Goal: Information Seeking & Learning: Learn about a topic

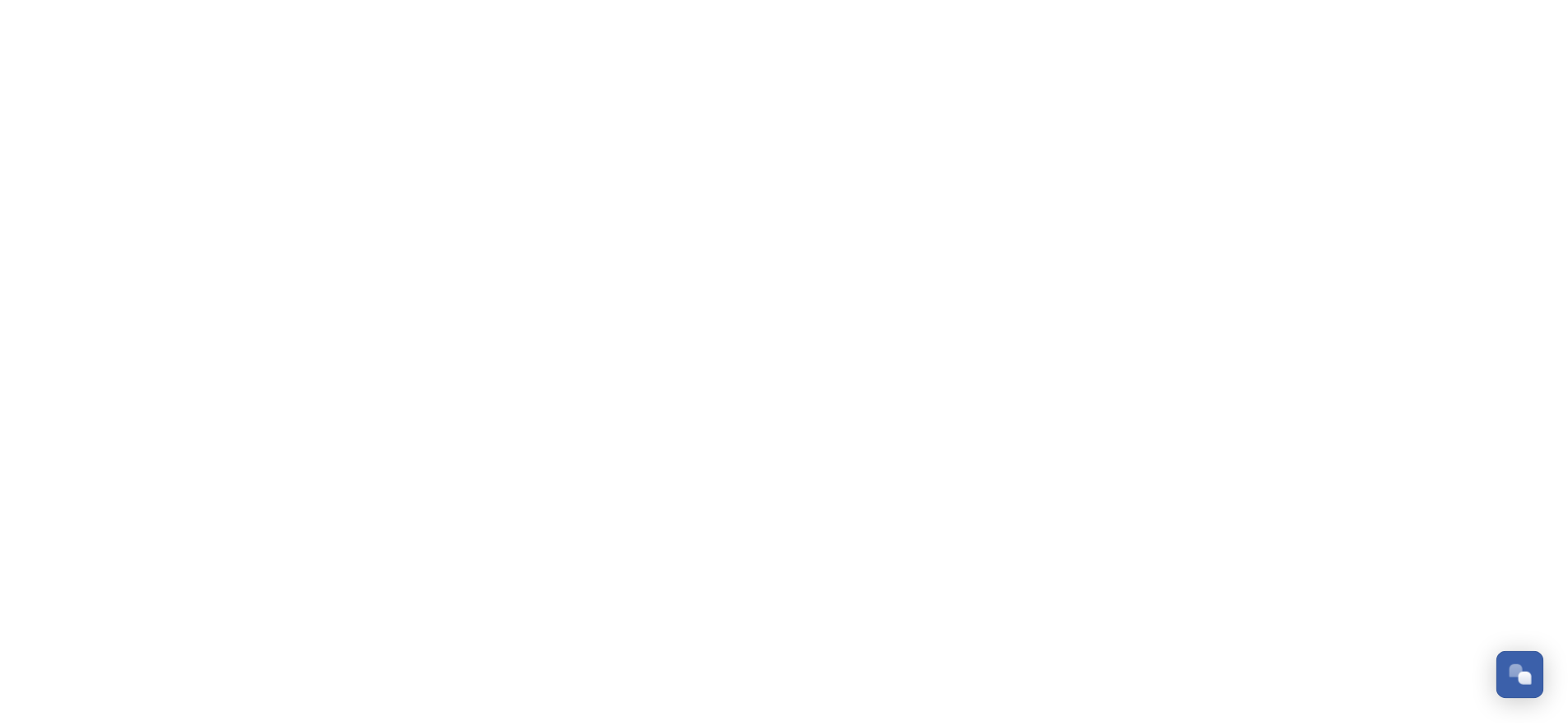
scroll to position [270, 0]
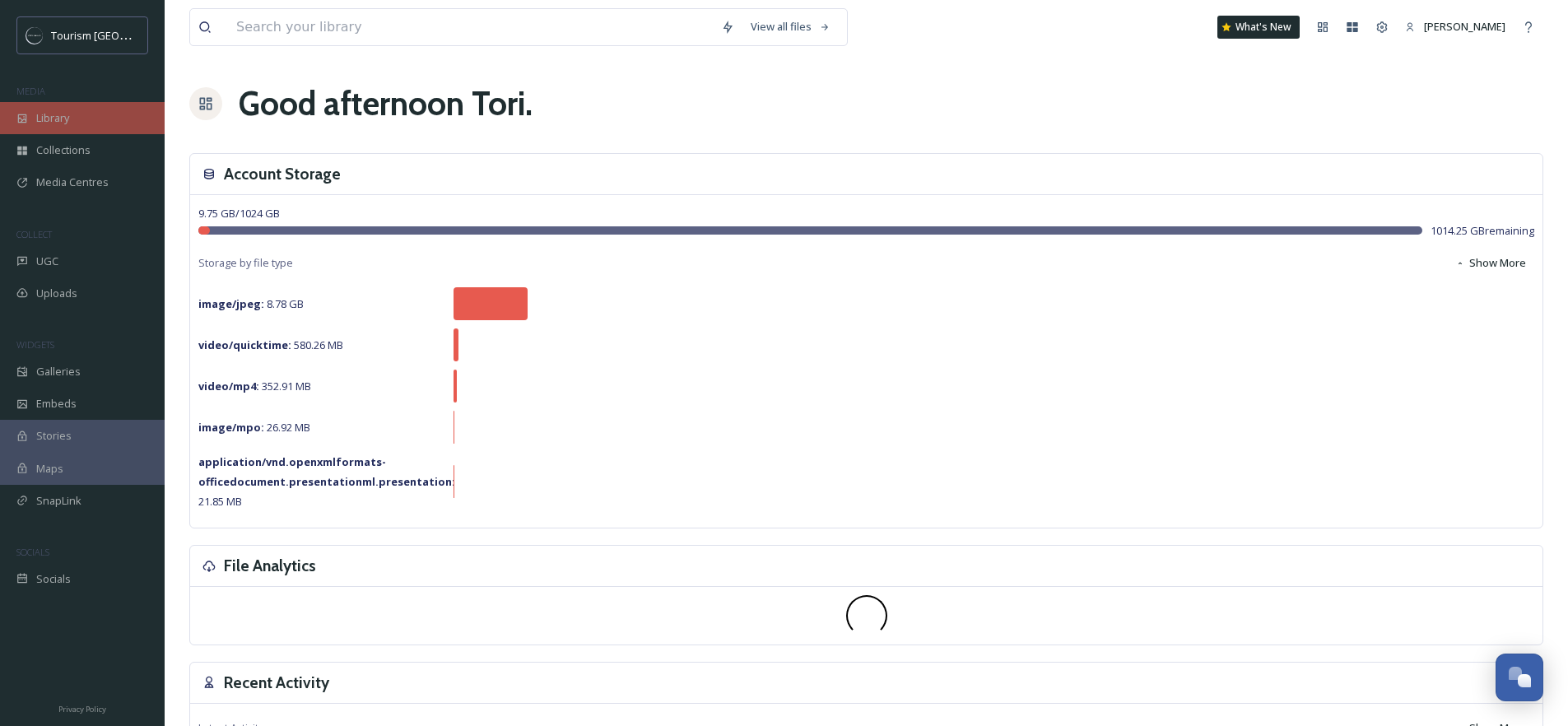
click at [86, 120] on div "Library" at bounding box center [82, 118] width 165 height 32
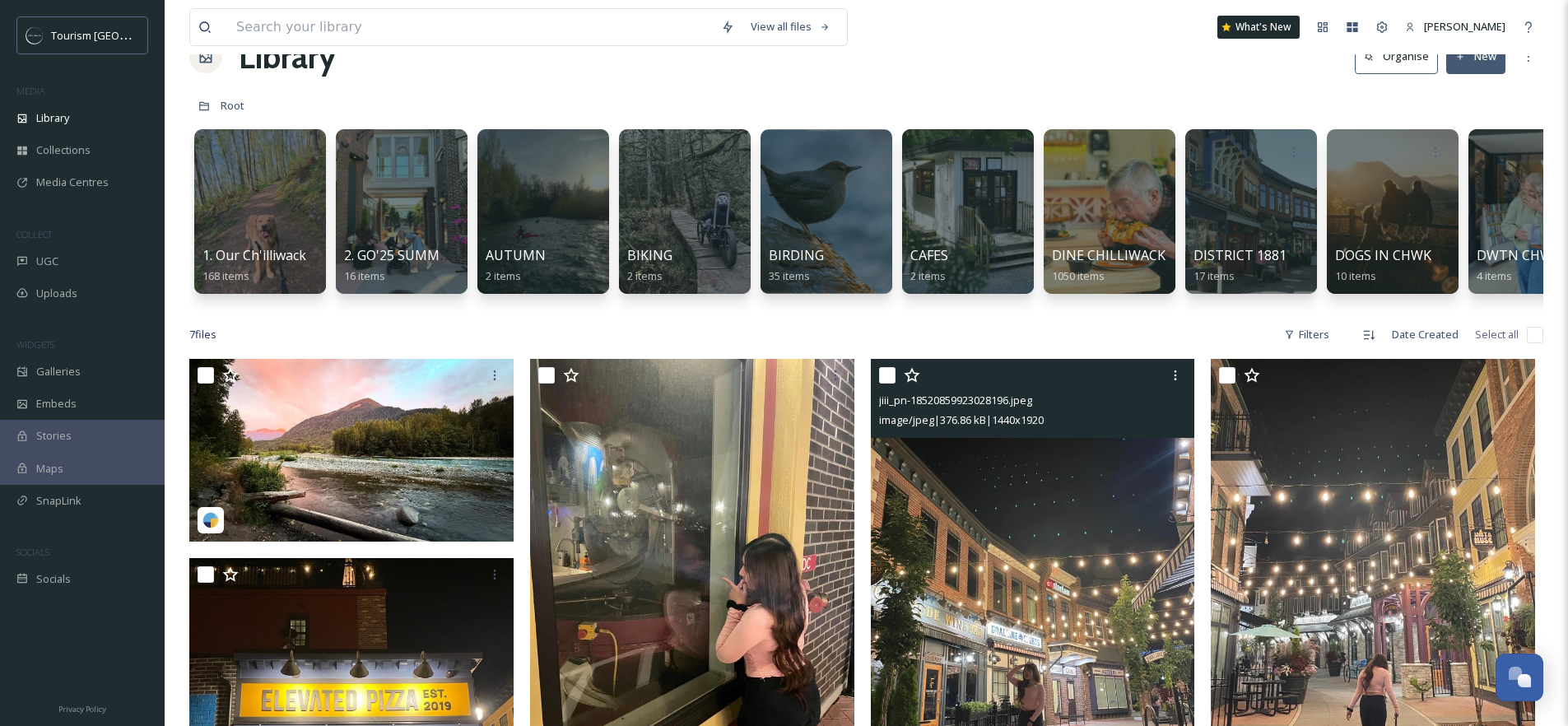
scroll to position [72, 0]
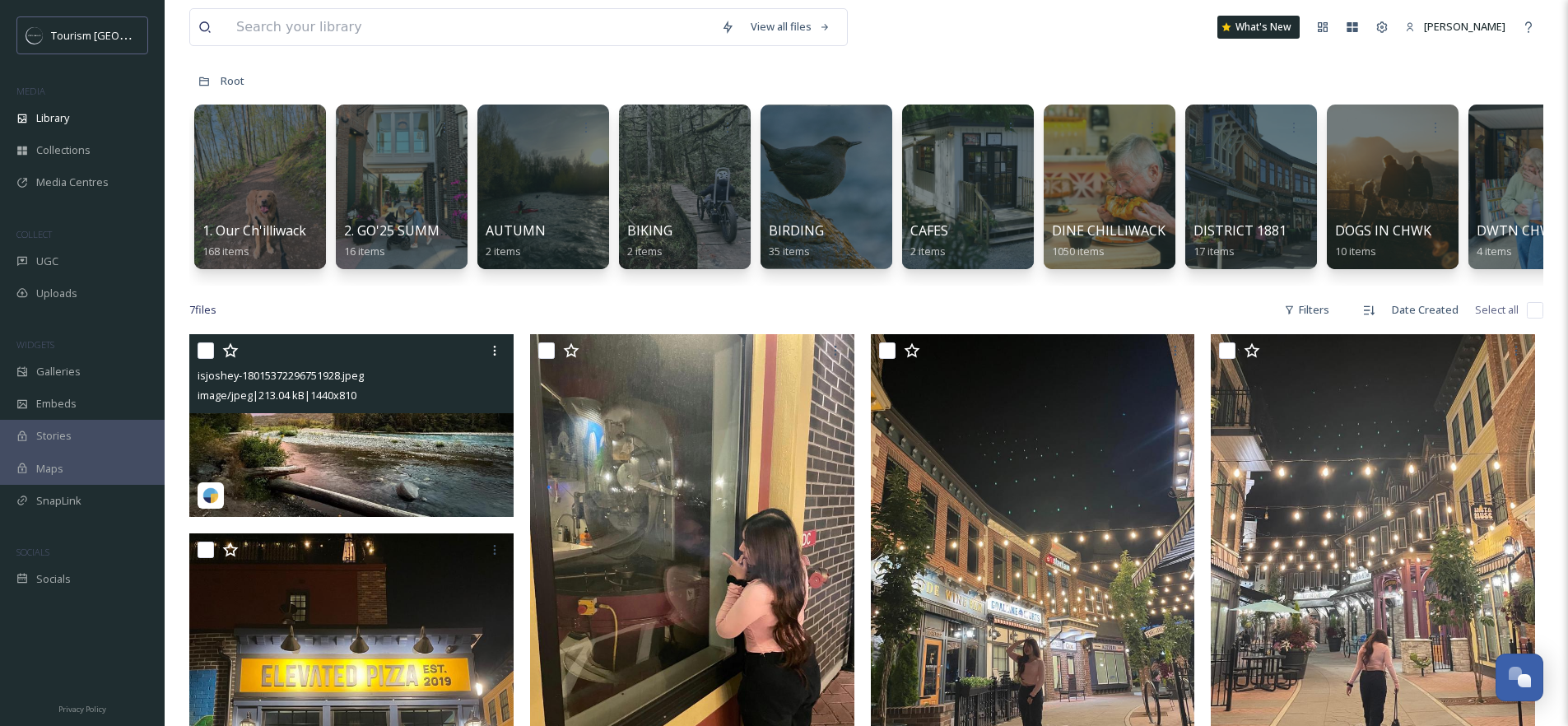
click at [205, 359] on input "checkbox" at bounding box center [206, 350] width 16 height 16
checkbox input "true"
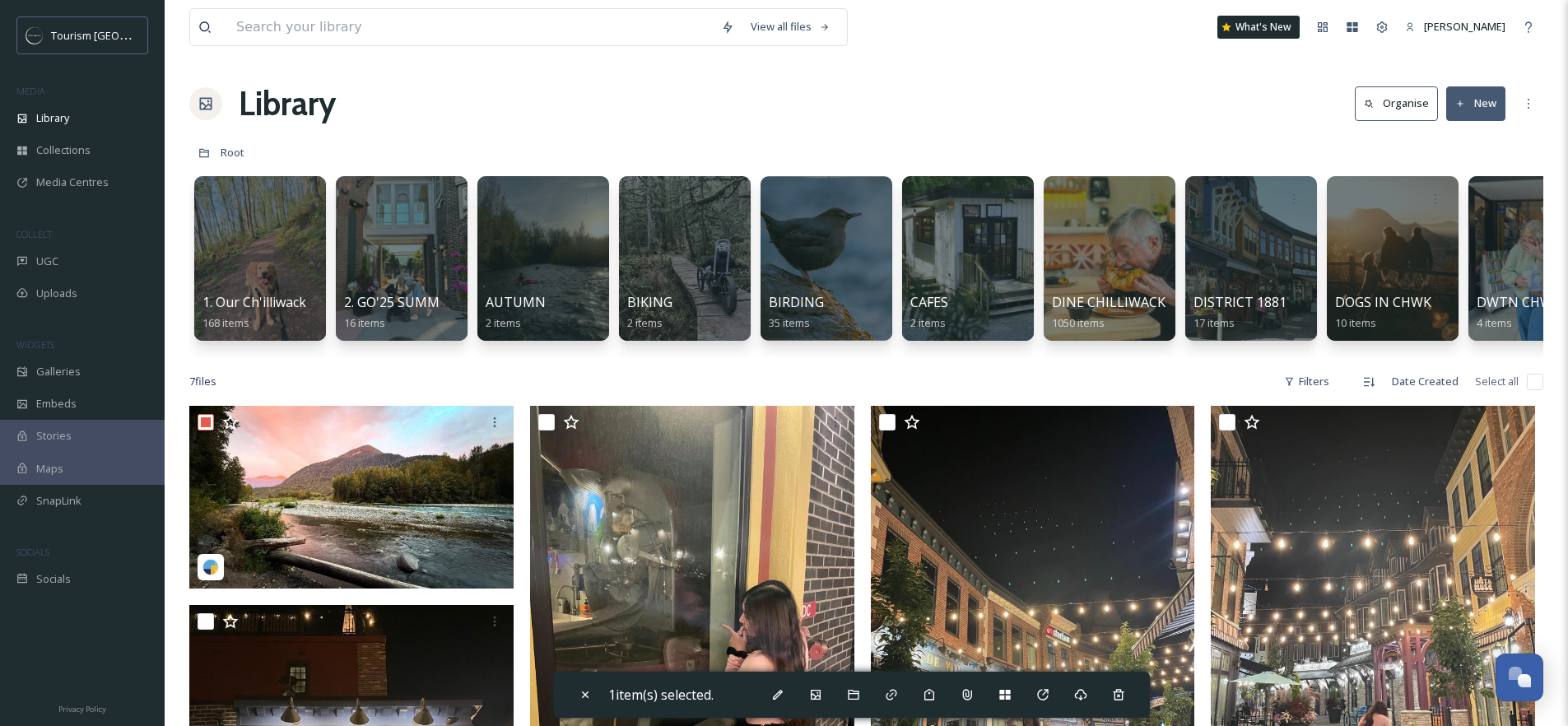
scroll to position [149, 0]
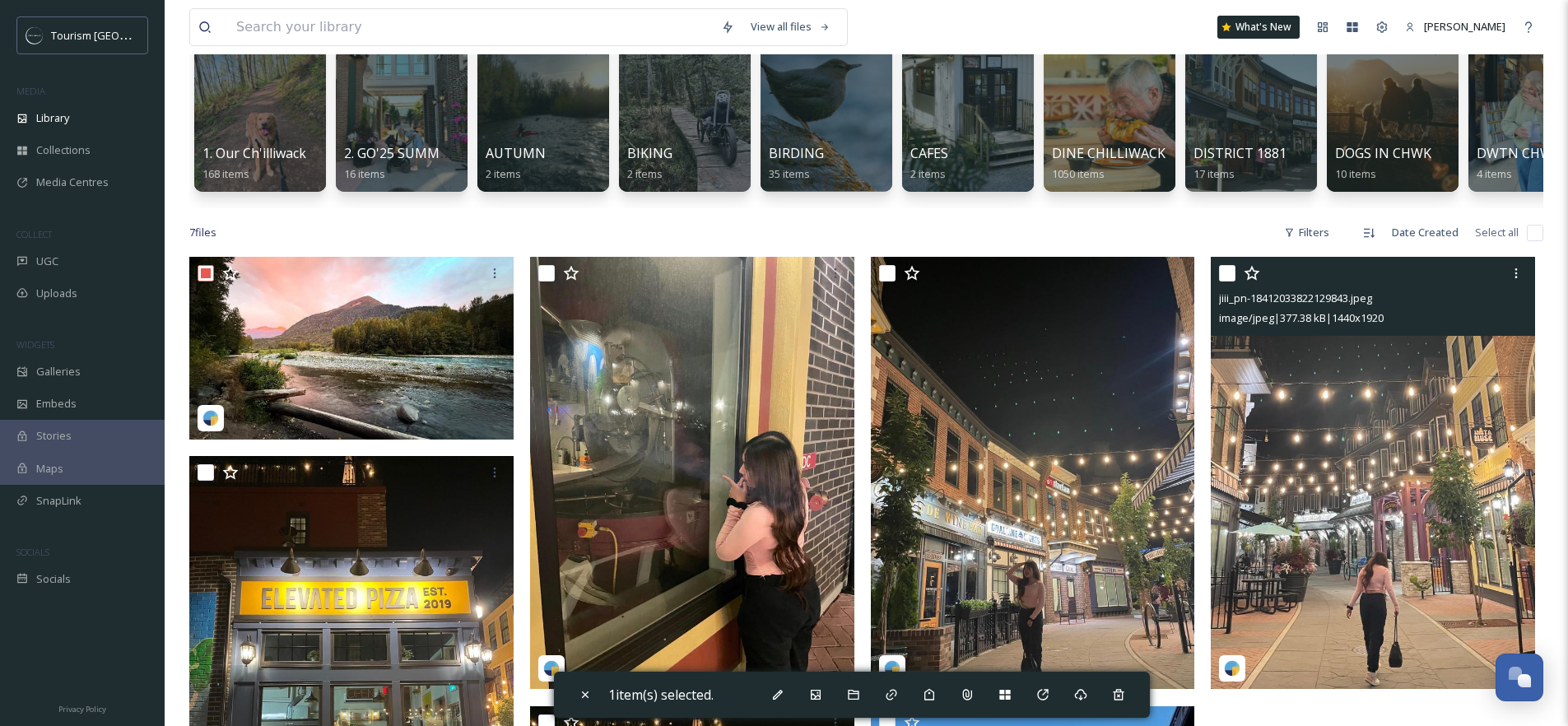
click at [1228, 282] on input "checkbox" at bounding box center [1227, 273] width 16 height 16
checkbox input "true"
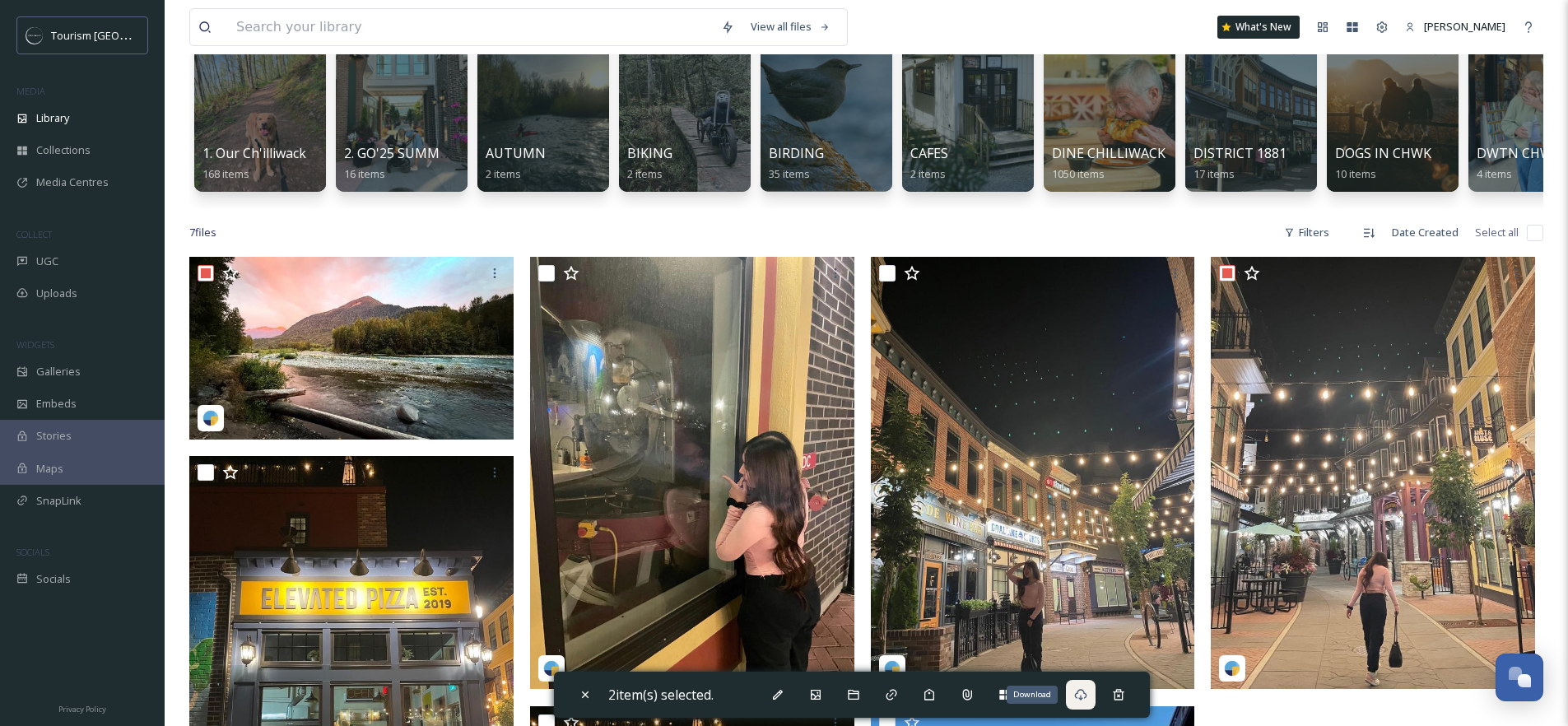
click at [1087, 701] on icon at bounding box center [1080, 694] width 13 height 13
click at [276, 114] on div at bounding box center [259, 110] width 134 height 168
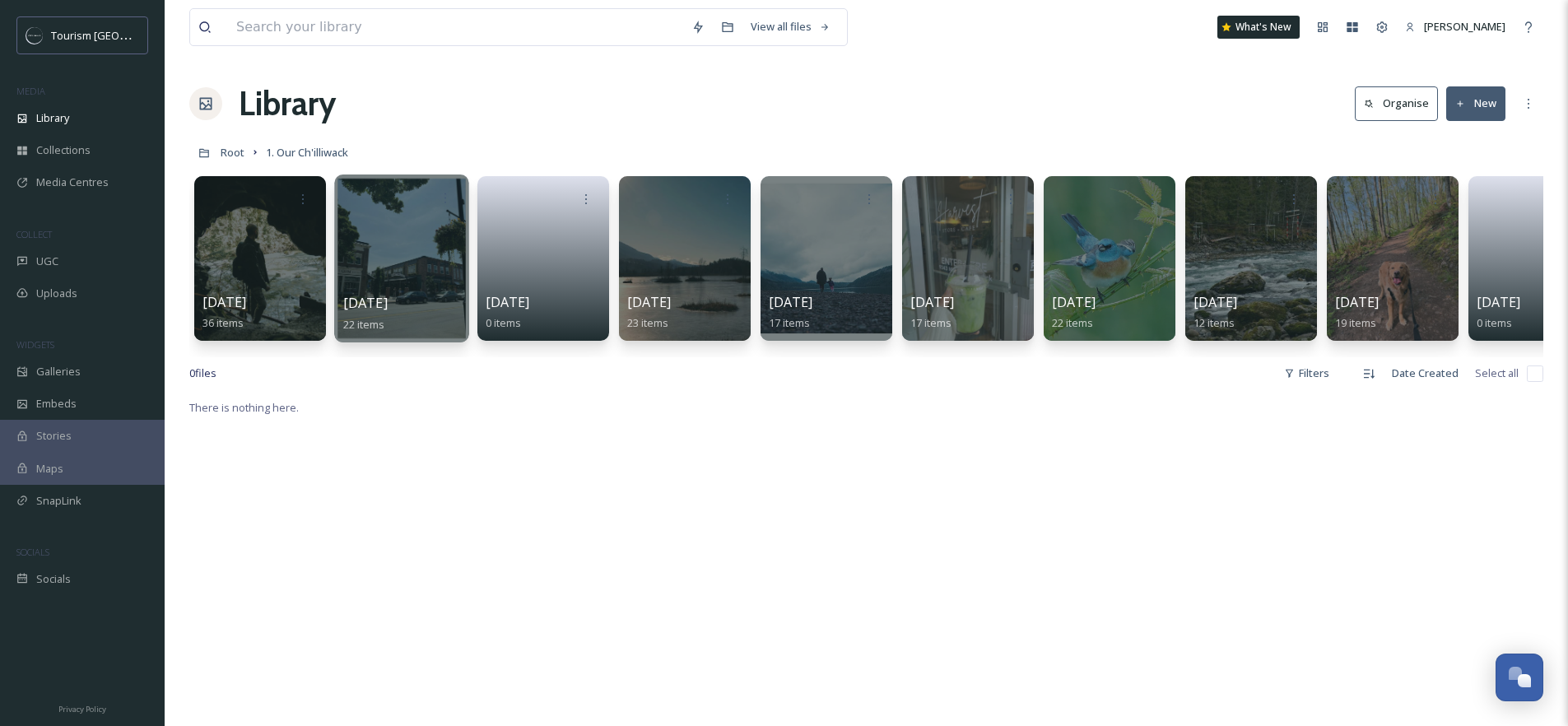
click at [419, 237] on div at bounding box center [401, 258] width 134 height 168
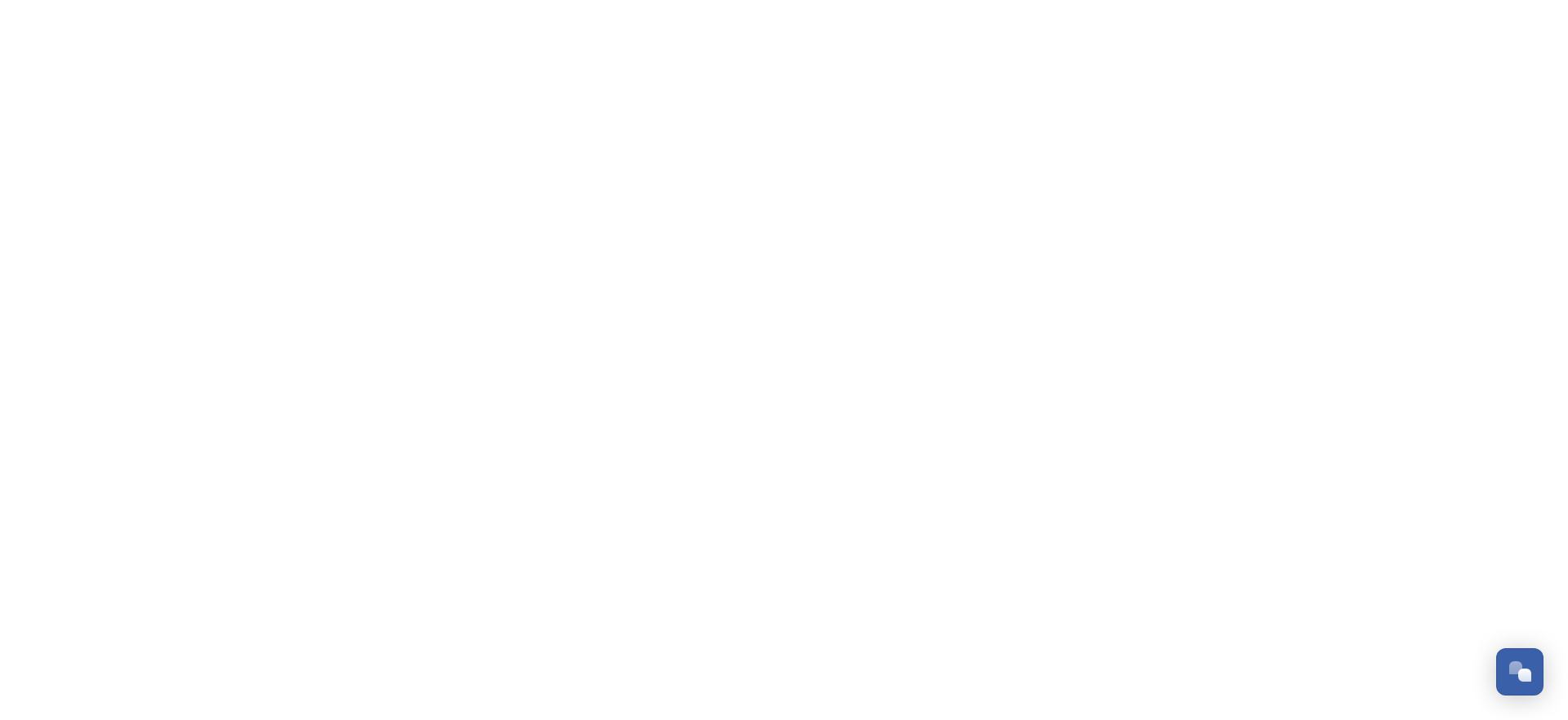
scroll to position [267, 0]
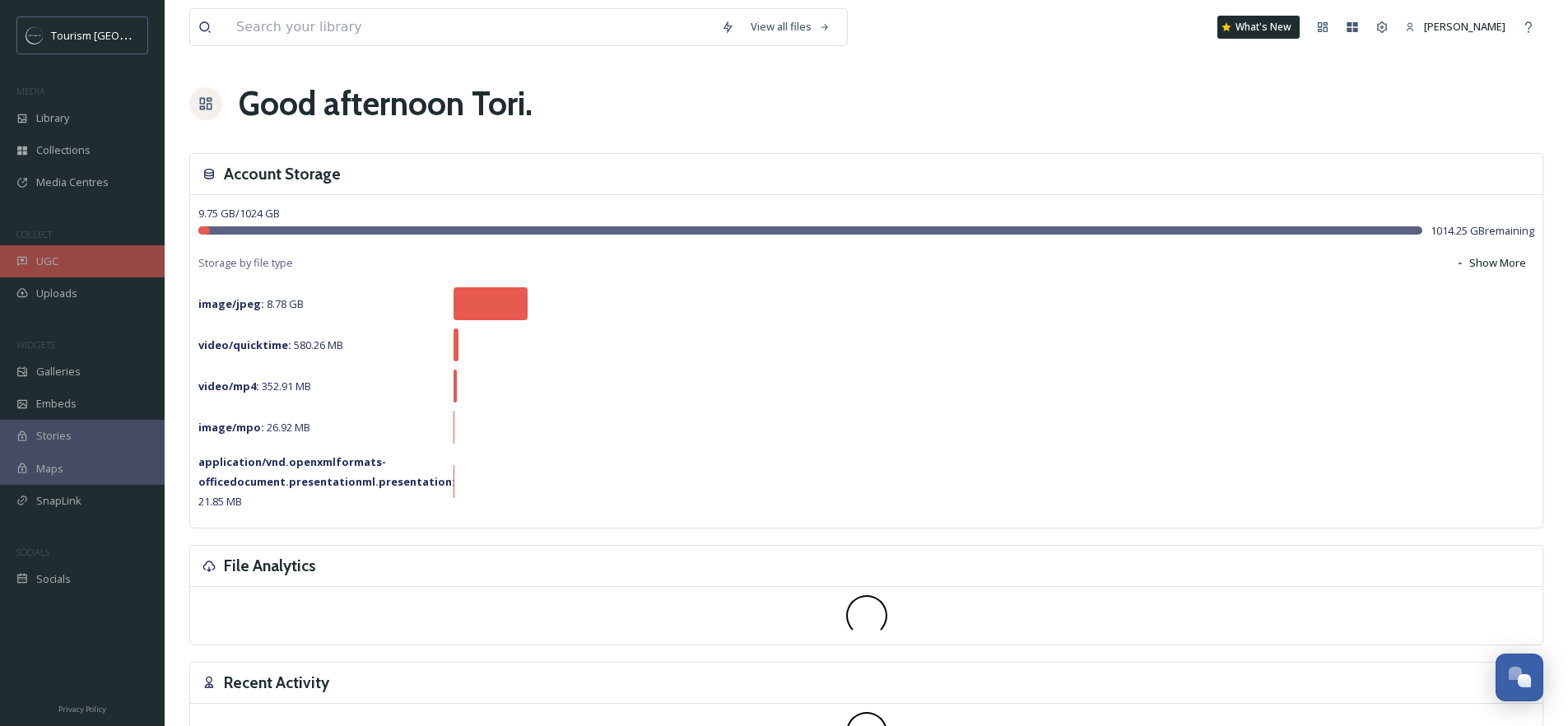
click at [33, 266] on div "UGC" at bounding box center [82, 261] width 165 height 32
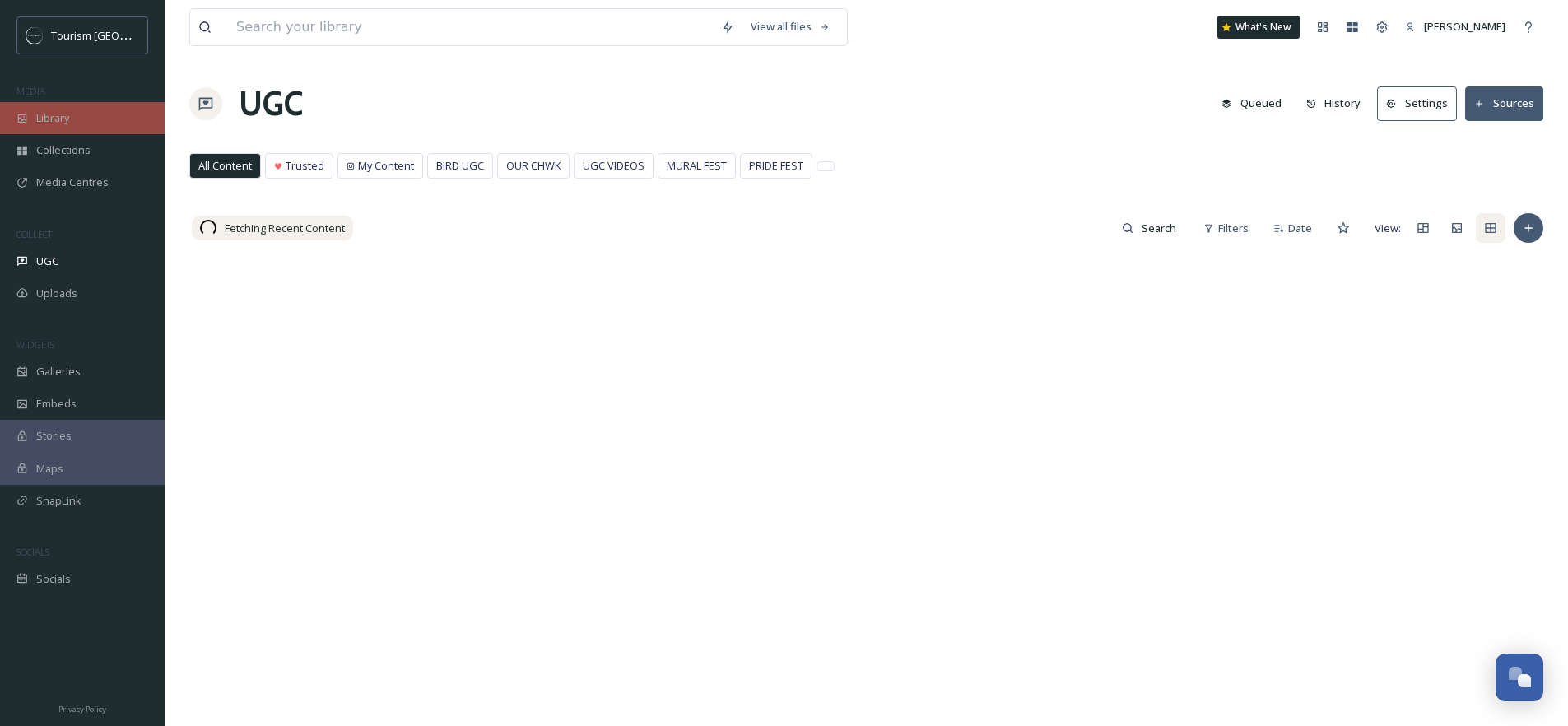
click at [54, 119] on span "Library" at bounding box center [53, 118] width 33 height 16
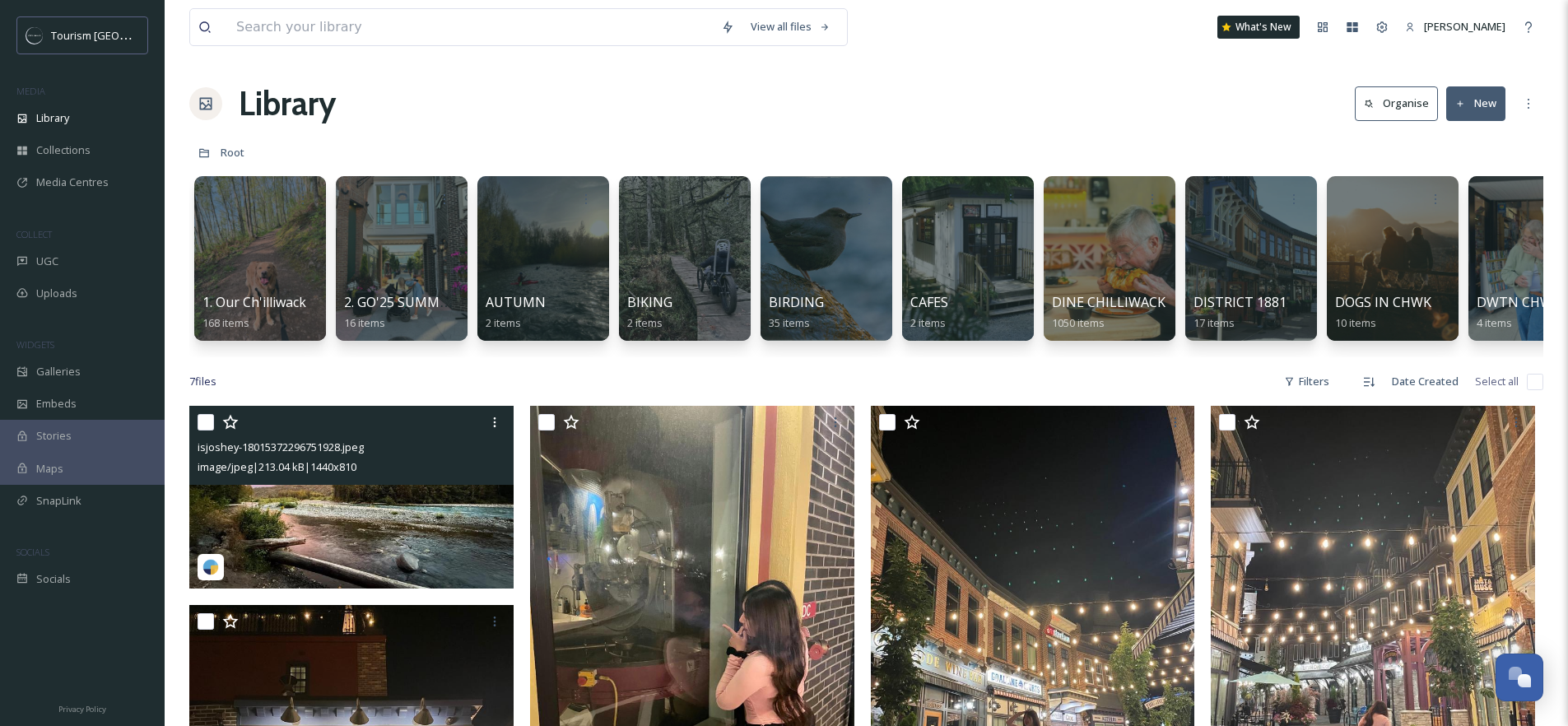
click at [411, 485] on div "isjoshey-18015372296751928.jpeg image/jpeg | 213.04 kB | 1440 x 810" at bounding box center [351, 445] width 324 height 79
click at [392, 533] on img at bounding box center [351, 497] width 324 height 182
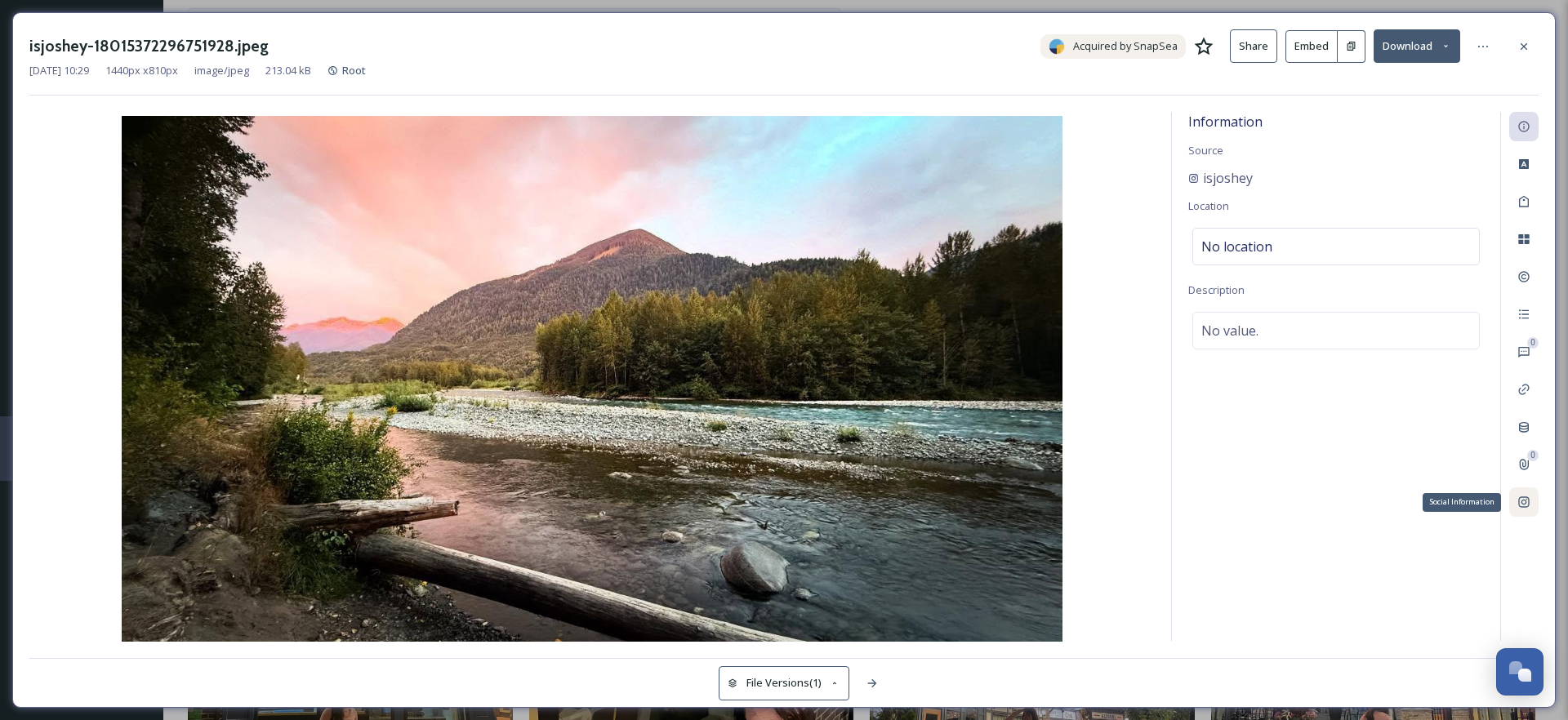
click at [1528, 513] on div "Social Information" at bounding box center [1524, 502] width 29 height 29
